Goal: Task Accomplishment & Management: Complete application form

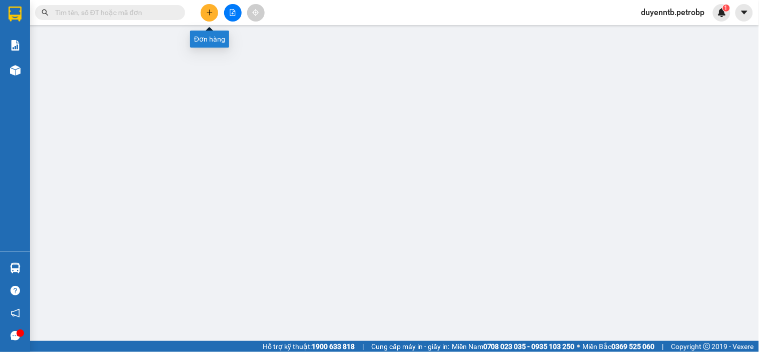
click at [208, 16] on icon "plus" at bounding box center [209, 12] width 7 height 7
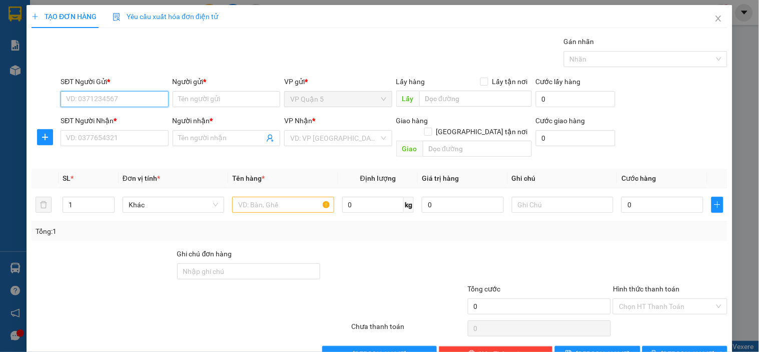
click at [122, 99] on input "SĐT Người Gửi *" at bounding box center [115, 99] width 108 height 16
type input "0377283629"
click at [125, 118] on div "0377283629 - KHACH" at bounding box center [113, 119] width 95 height 11
type input "KHACH"
type input "0962175315"
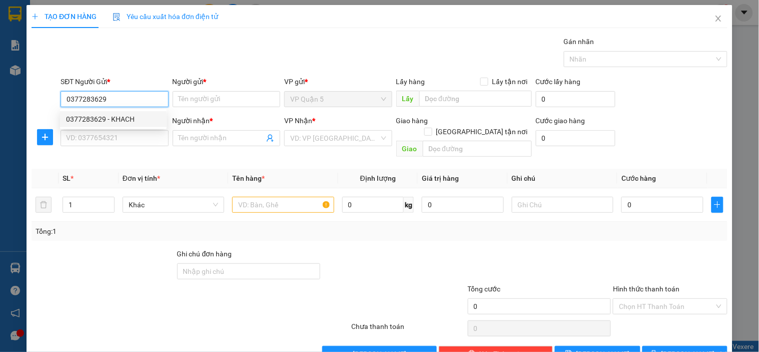
type input "MỸ LỆ - MÂY"
type input "30.000"
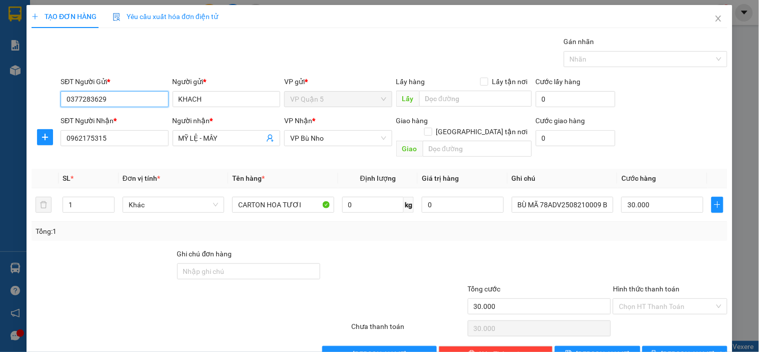
type input "0377283629"
click at [133, 148] on div "SĐT Người Nhận * 0962175315" at bounding box center [115, 132] width 108 height 35
click at [142, 142] on input "0962175315" at bounding box center [115, 138] width 108 height 16
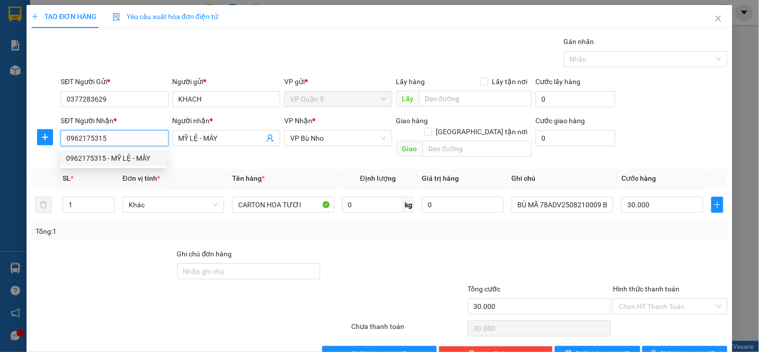
click at [142, 142] on input "0962175315" at bounding box center [115, 138] width 108 height 16
click at [219, 142] on input "MỸ LỆ - MÂY" at bounding box center [222, 138] width 86 height 11
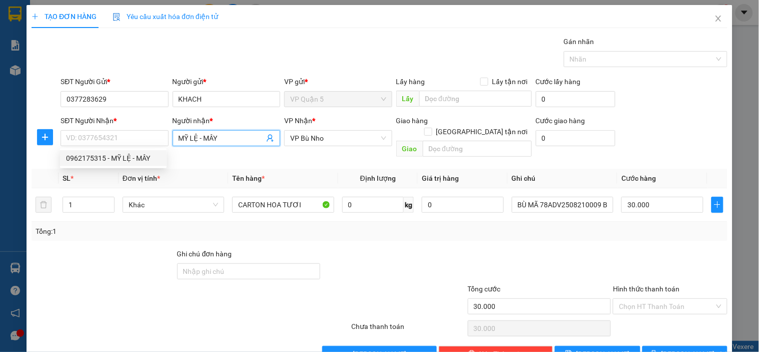
click at [219, 141] on input "MỸ LỆ - MÂY" at bounding box center [222, 138] width 86 height 11
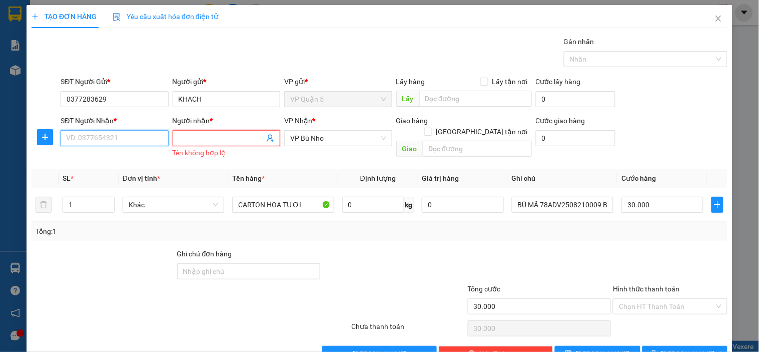
click at [159, 142] on input "SĐT Người Nhận *" at bounding box center [115, 138] width 108 height 16
click at [100, 157] on div "0975167016 - THẢO HƯƠNG" at bounding box center [115, 158] width 99 height 11
type input "0975167016"
type input "[PERSON_NAME]"
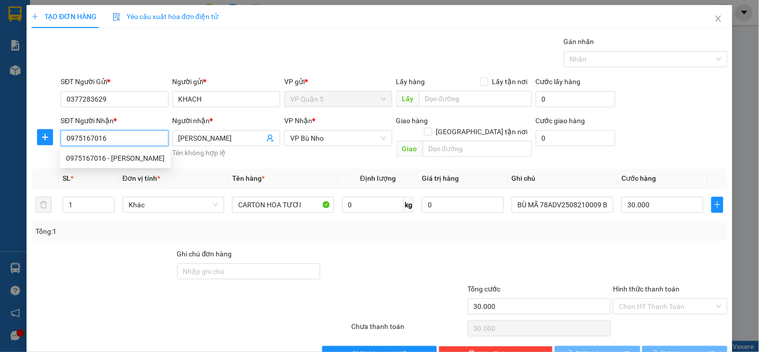
type input "40.000"
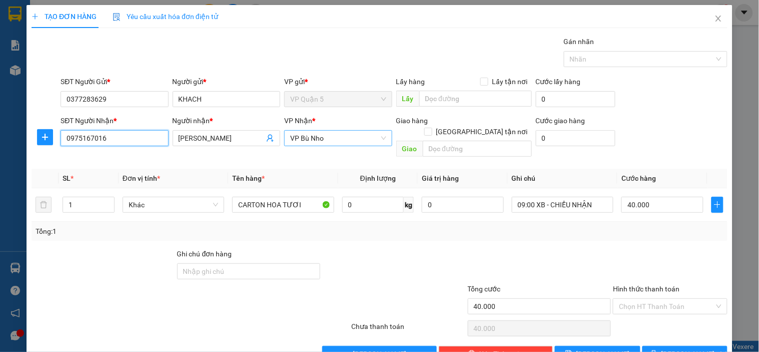
click at [337, 137] on span "VP Bù Nho" at bounding box center [338, 138] width 96 height 15
type input "0975167016"
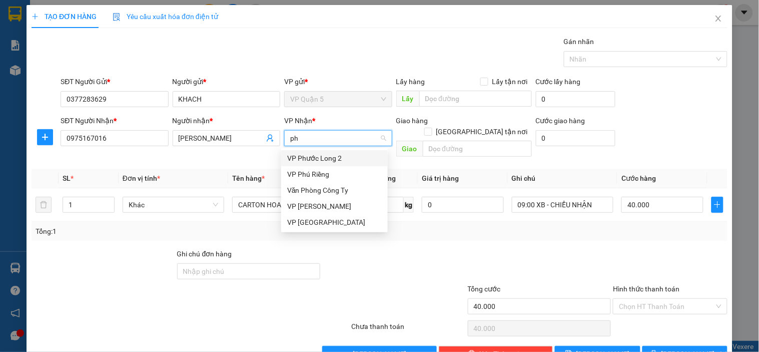
type input "phu"
click at [310, 173] on div "VP Phú Riềng" at bounding box center [334, 174] width 95 height 11
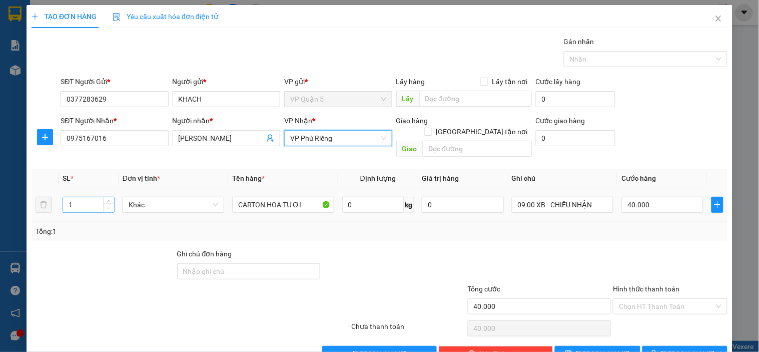
click at [108, 203] on span "Decrease Value" at bounding box center [108, 207] width 11 height 9
click at [109, 201] on icon "up" at bounding box center [109, 203] width 4 height 4
type input "3"
click at [109, 201] on icon "up" at bounding box center [109, 203] width 4 height 4
click at [568, 197] on input "09:00 XB - CHIỀU NHẬN" at bounding box center [563, 205] width 102 height 16
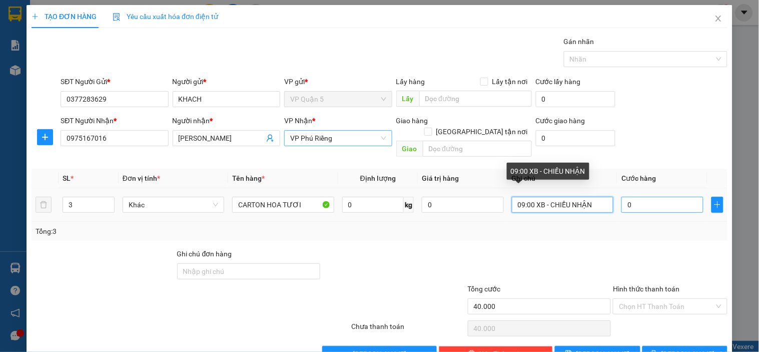
type input "0"
click at [592, 197] on input "09:00 XB - CHIỀU NHẬN" at bounding box center [563, 205] width 102 height 16
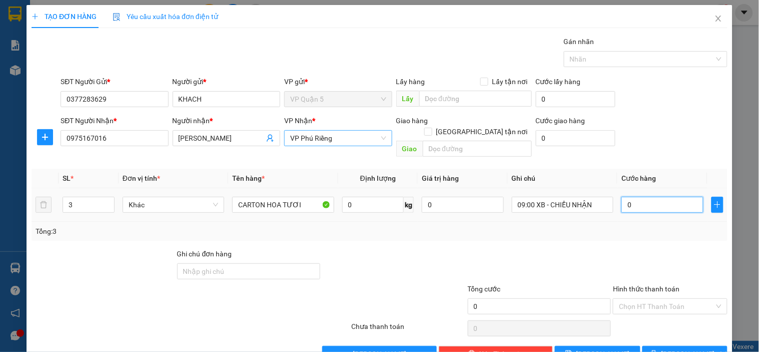
click at [677, 197] on input "0" at bounding box center [663, 205] width 82 height 16
type input "1"
type input "12"
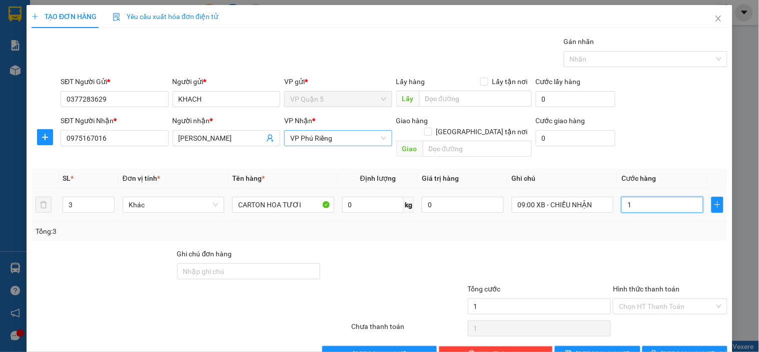
type input "12"
type input "120"
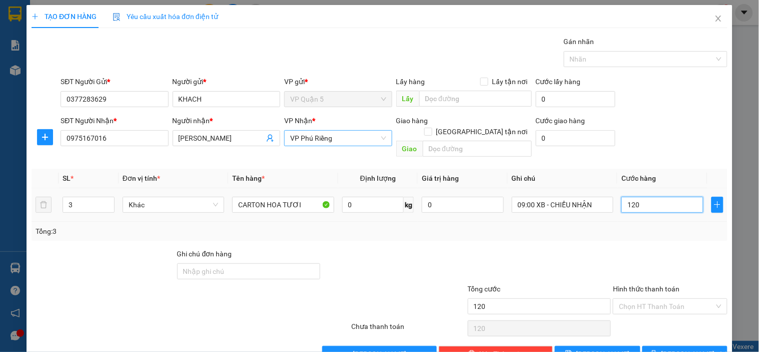
type input "1.200"
type input "12.000"
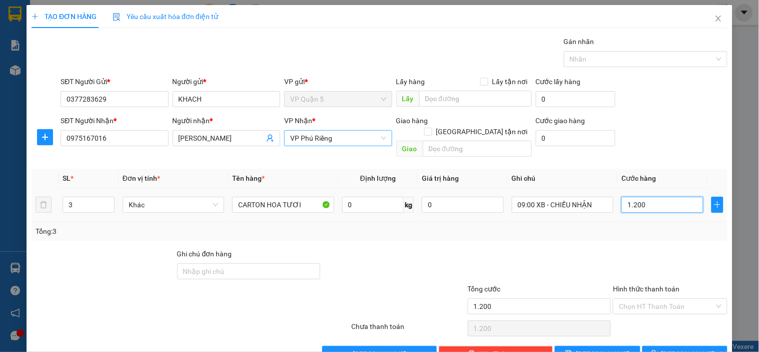
type input "12.000"
type input "120.000"
click at [682, 332] on span "Lưu và In" at bounding box center [697, 353] width 70 height 11
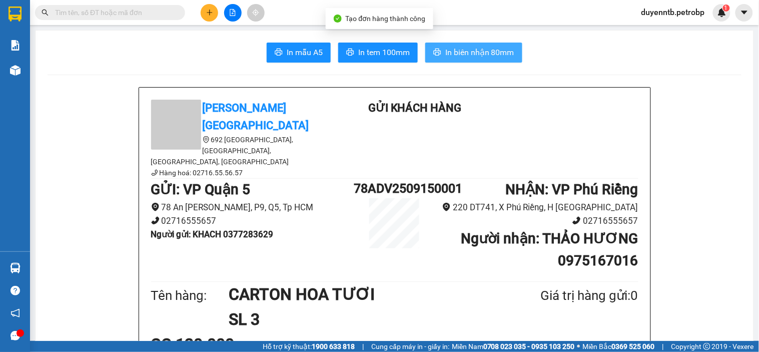
click at [460, 44] on button "In biên nhận 80mm" at bounding box center [473, 53] width 97 height 20
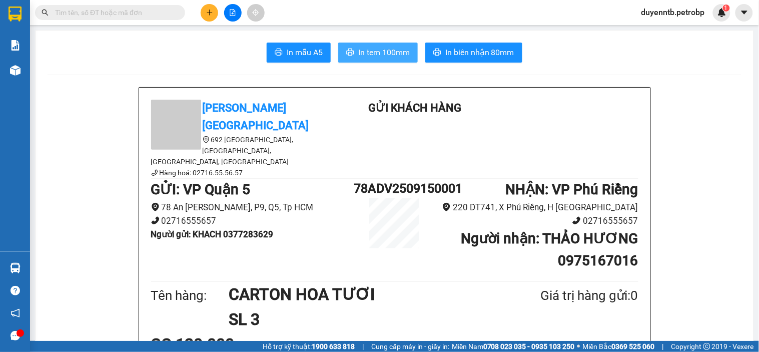
click at [384, 51] on span "In tem 100mm" at bounding box center [384, 52] width 52 height 13
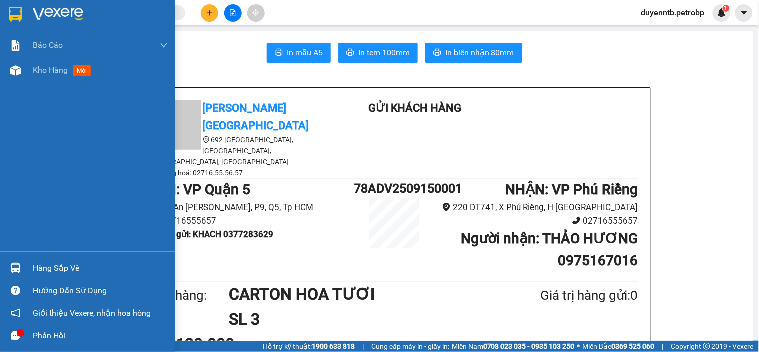
click at [19, 275] on div at bounding box center [16, 268] width 18 height 18
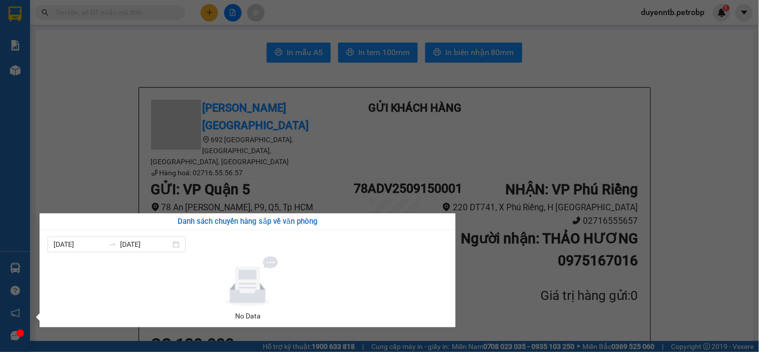
click at [91, 132] on section "Kết quả tìm kiếm ( 0 ) Bộ lọc No Data duyenntb.petrobp 1 Báo cáo BC tiền tận nơ…" at bounding box center [379, 176] width 759 height 352
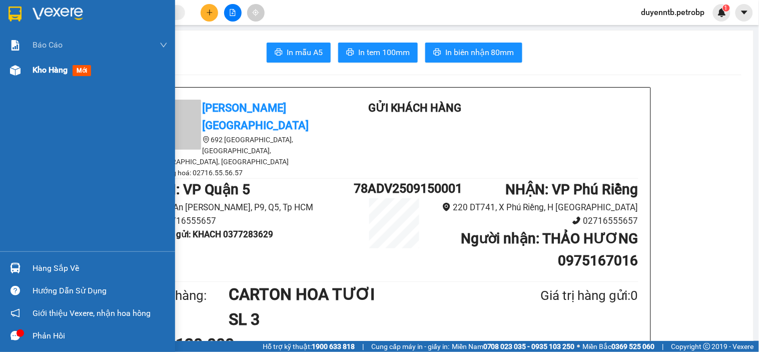
click at [32, 73] on div "Kho hàng mới" at bounding box center [87, 70] width 175 height 25
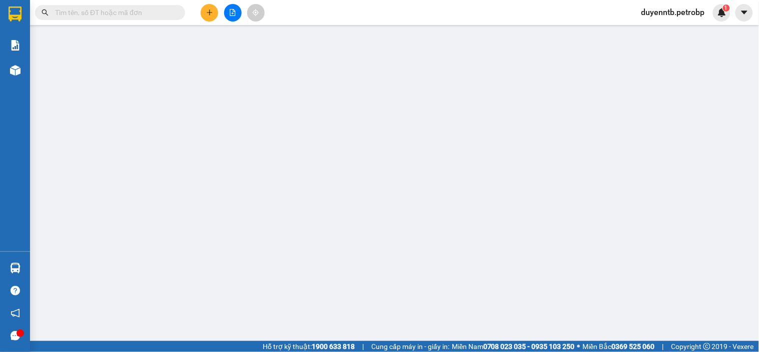
click at [208, 16] on button at bounding box center [210, 13] width 18 height 18
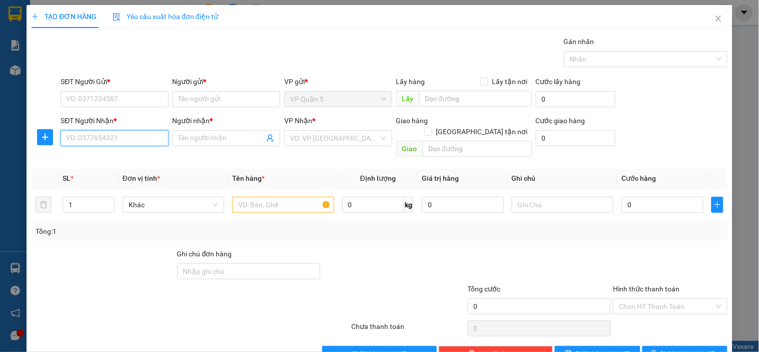
click at [147, 138] on input "SĐT Người Nhận *" at bounding box center [115, 138] width 108 height 16
click at [115, 151] on div "0915715793 - A & A" at bounding box center [113, 158] width 107 height 16
type input "0915715793"
type input "A & A"
type input "30.000"
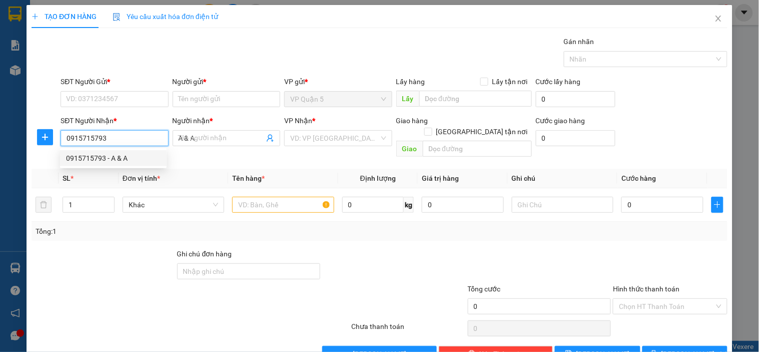
type input "30.000"
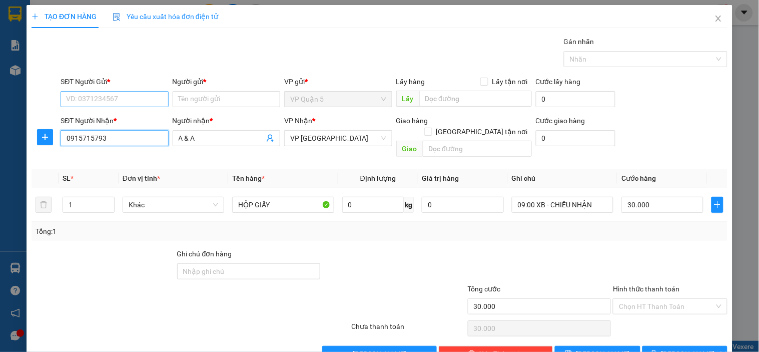
type input "0915715793"
click at [131, 100] on input "SĐT Người Gửi *" at bounding box center [115, 99] width 108 height 16
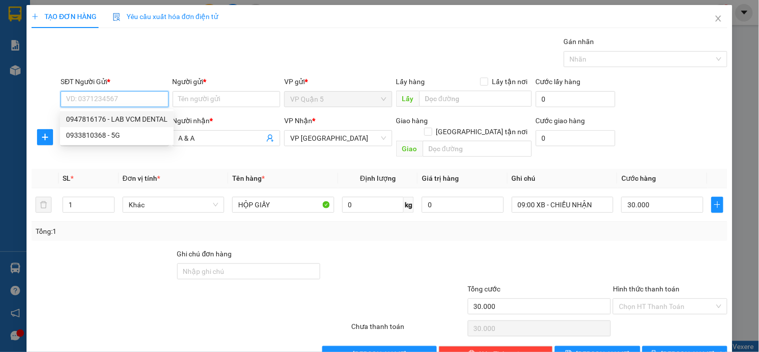
click at [119, 120] on div "0947816176 - LAB VCM DENTAL" at bounding box center [117, 119] width 102 height 11
type input "0947816176"
type input "LAB VCM DENTAL"
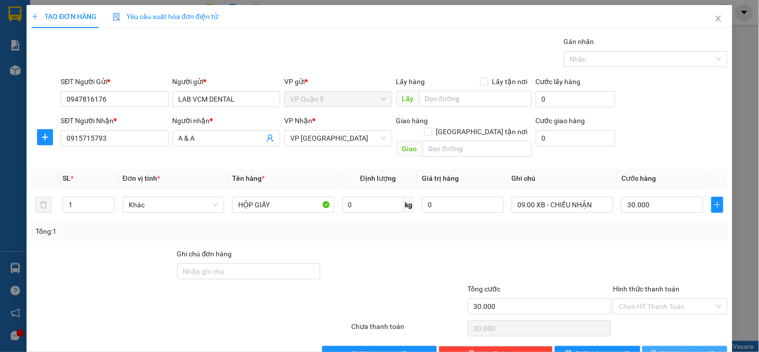
click at [663, 332] on button "Lưu và In" at bounding box center [685, 354] width 85 height 16
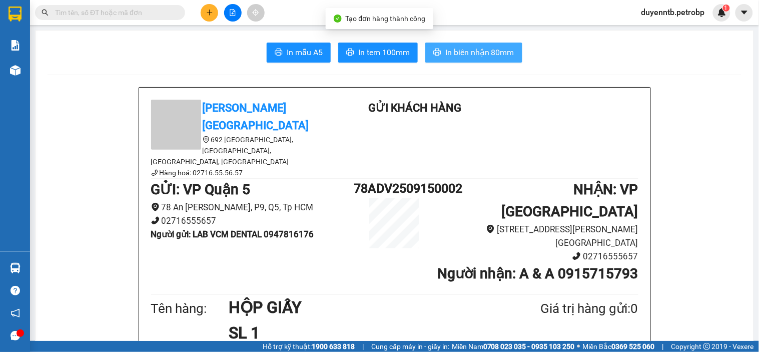
click at [489, 53] on span "In biên nhận 80mm" at bounding box center [479, 52] width 69 height 13
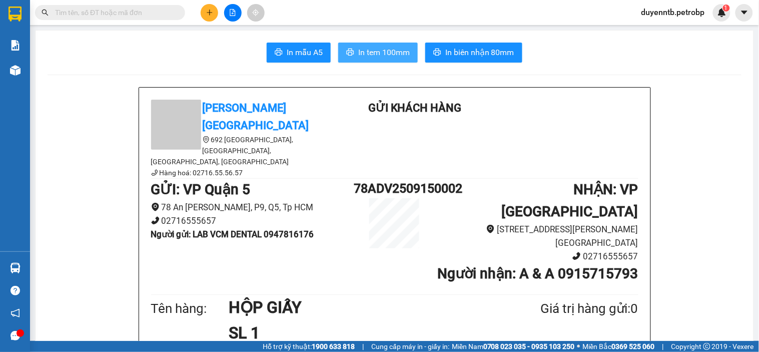
click at [381, 54] on span "In tem 100mm" at bounding box center [384, 52] width 52 height 13
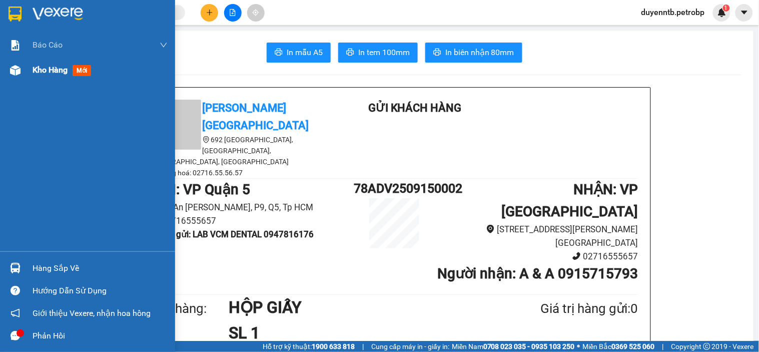
click at [22, 68] on div at bounding box center [16, 71] width 18 height 18
